Goal: Task Accomplishment & Management: Manage account settings

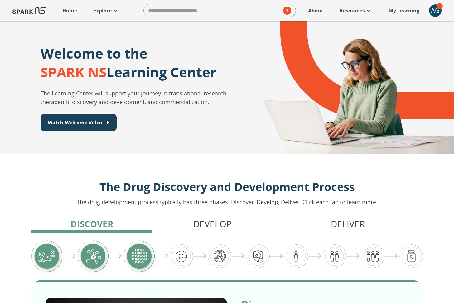
click at [439, 13] on div "AG" at bounding box center [435, 10] width 12 height 12
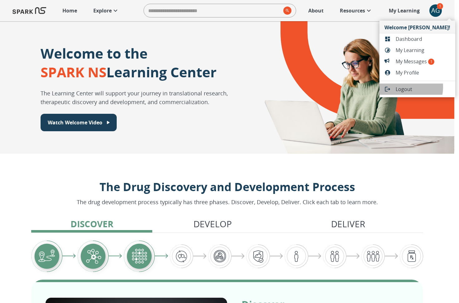
click at [405, 87] on span "Logout" at bounding box center [422, 88] width 55 height 7
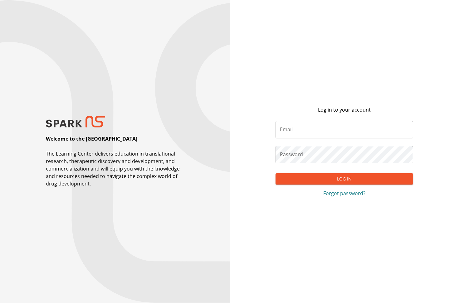
type input "**********"
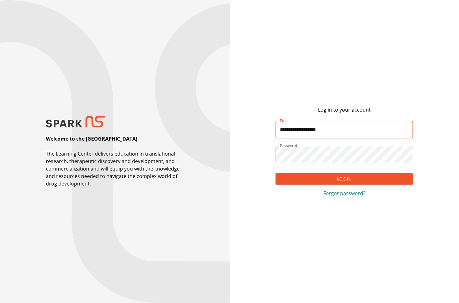
click at [364, 177] on button "Log In" at bounding box center [344, 179] width 138 height 12
